Goal: Transaction & Acquisition: Purchase product/service

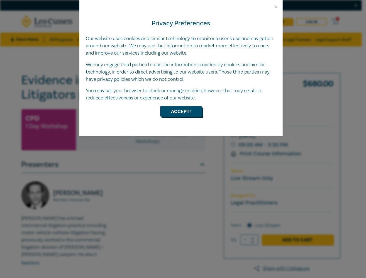
click at [182, 108] on button "Accept!" at bounding box center [181, 111] width 42 height 11
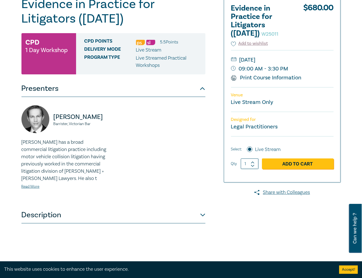
scroll to position [167, 0]
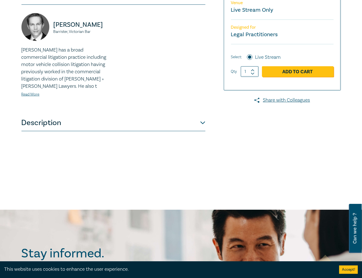
click at [196, 119] on button "Description" at bounding box center [113, 122] width 184 height 17
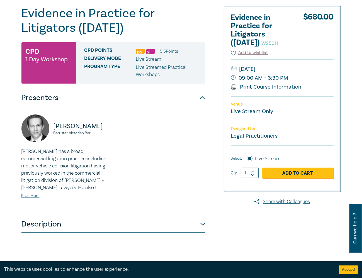
scroll to position [75, 0]
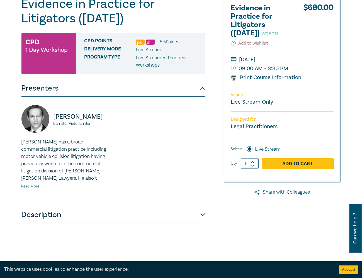
click at [31, 187] on link "Read More" at bounding box center [30, 186] width 18 height 5
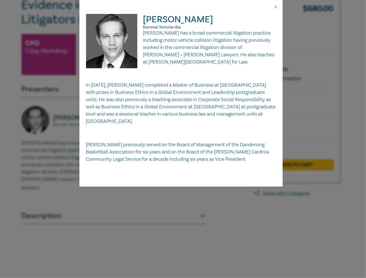
click at [154, 225] on div "[PERSON_NAME] Barrister, Victorian Bar [PERSON_NAME] has a broad commercial lit…" at bounding box center [183, 139] width 366 height 278
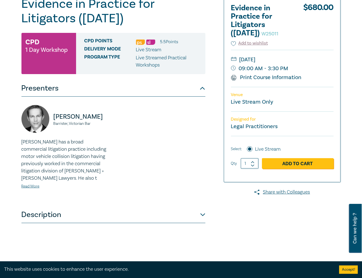
click at [151, 217] on button "Description" at bounding box center [113, 214] width 184 height 17
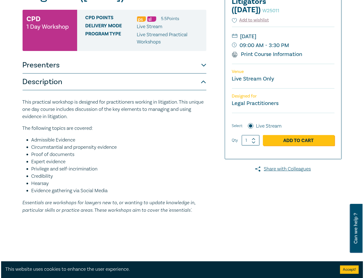
scroll to position [159, 0]
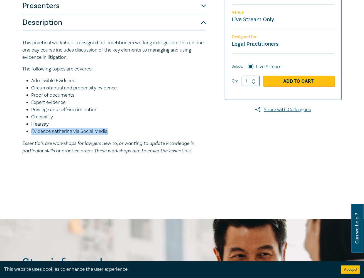
drag, startPoint x: 109, startPoint y: 131, endPoint x: 32, endPoint y: 132, distance: 77.2
click at [32, 132] on li "Evidence gathering via Social Media" at bounding box center [118, 131] width 175 height 7
copy li "Evidence gathering via Social Media"
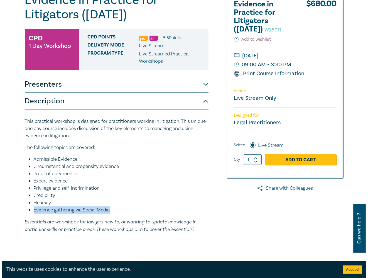
scroll to position [19, 0]
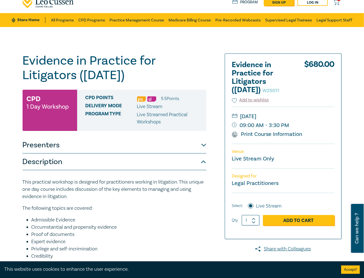
click at [254, 218] on icon at bounding box center [253, 218] width 3 height 1
type input "2"
click at [298, 225] on link "Add to Cart" at bounding box center [299, 220] width 72 height 11
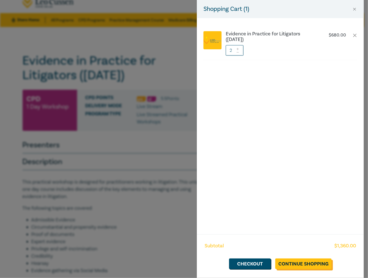
click at [309, 266] on link "Continue Shopping" at bounding box center [303, 263] width 56 height 11
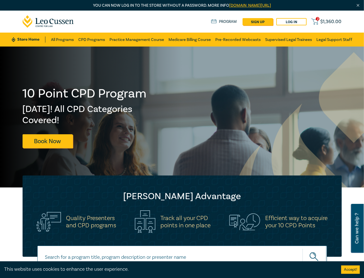
click at [330, 23] on span "$ 1,360.00" at bounding box center [331, 22] width 21 height 6
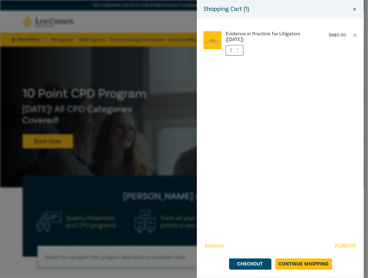
click at [357, 11] on button "Close" at bounding box center [354, 9] width 5 height 5
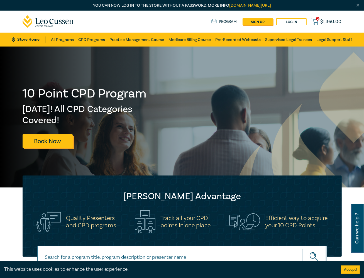
click at [53, 142] on link "Book Now" at bounding box center [48, 141] width 50 height 14
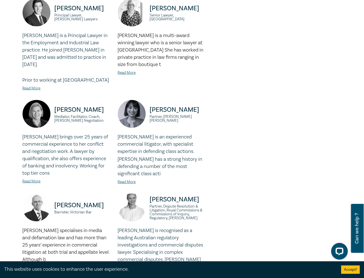
scroll to position [418, 0]
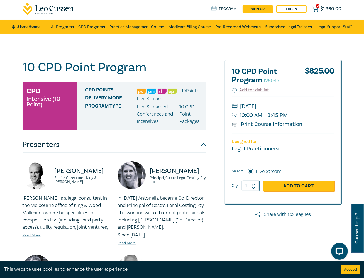
scroll to position [0, 0]
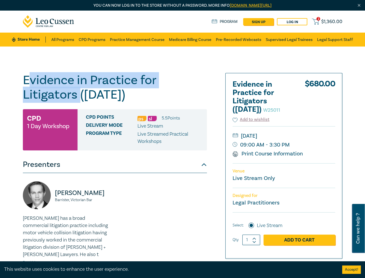
drag, startPoint x: 26, startPoint y: 79, endPoint x: 79, endPoint y: 93, distance: 54.4
click at [79, 93] on h1 "Evidence in Practice for Litigators ([DATE]) W25011" at bounding box center [115, 87] width 184 height 29
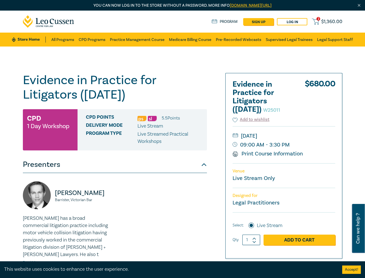
drag, startPoint x: 79, startPoint y: 93, endPoint x: 21, endPoint y: 83, distance: 58.4
click at [21, 83] on div "Evidence in Practice for Litigators ([DATE]) W25011 CPD 1 Day Workshop CPD Poin…" at bounding box center [127, 212] width 217 height 279
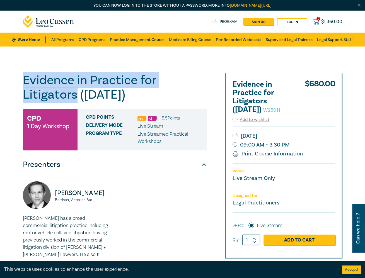
drag, startPoint x: 23, startPoint y: 80, endPoint x: 76, endPoint y: 95, distance: 54.5
click at [76, 95] on h1 "Evidence in Practice for Litigators ([DATE]) W25011" at bounding box center [115, 87] width 184 height 29
copy h1 "Evidence in Practice for Litigators"
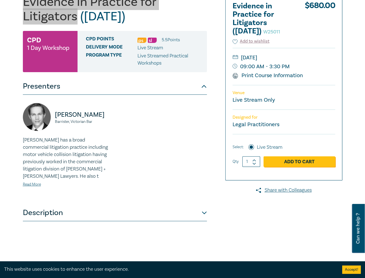
scroll to position [84, 0]
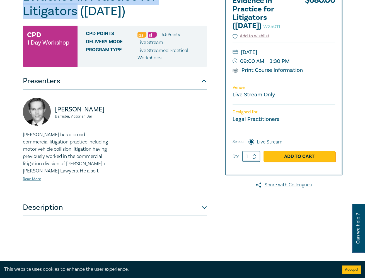
click at [46, 205] on button "Description" at bounding box center [115, 207] width 184 height 17
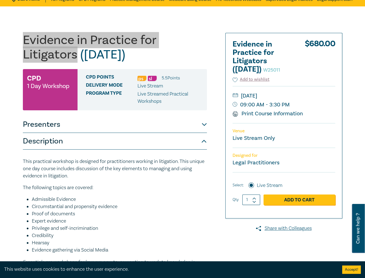
scroll to position [0, 0]
